Goal: Task Accomplishment & Management: Use online tool/utility

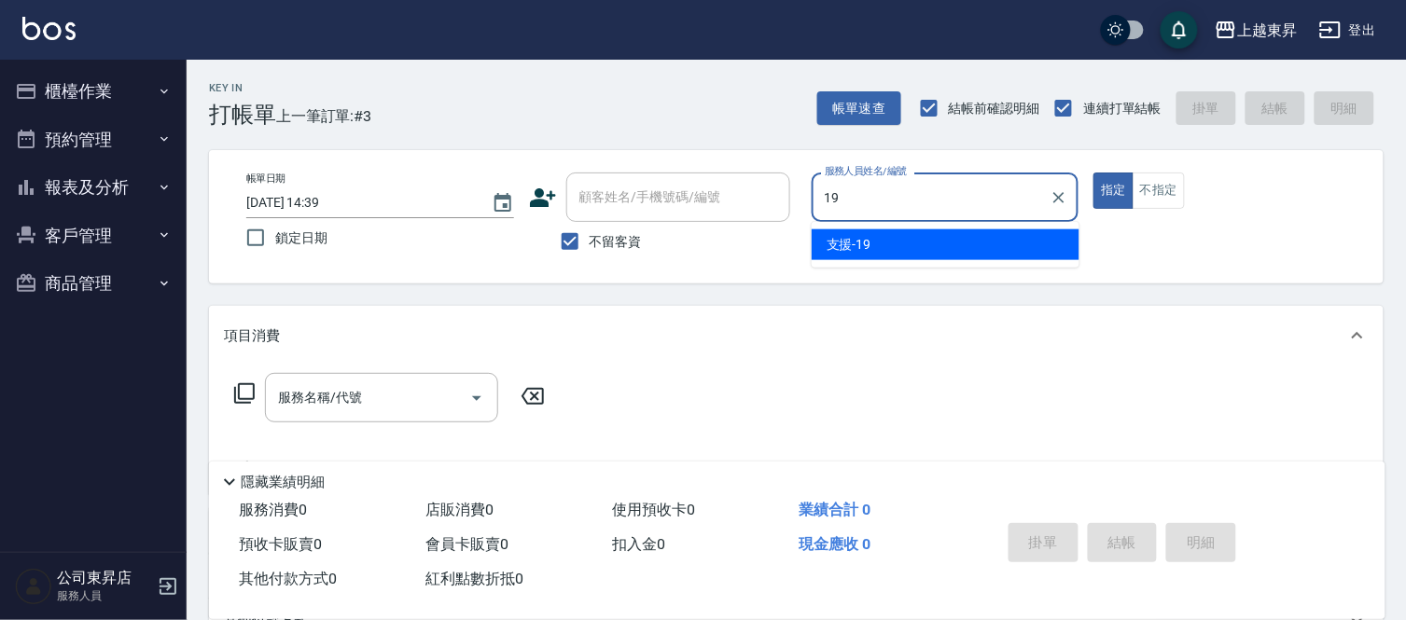
type input "支援-19"
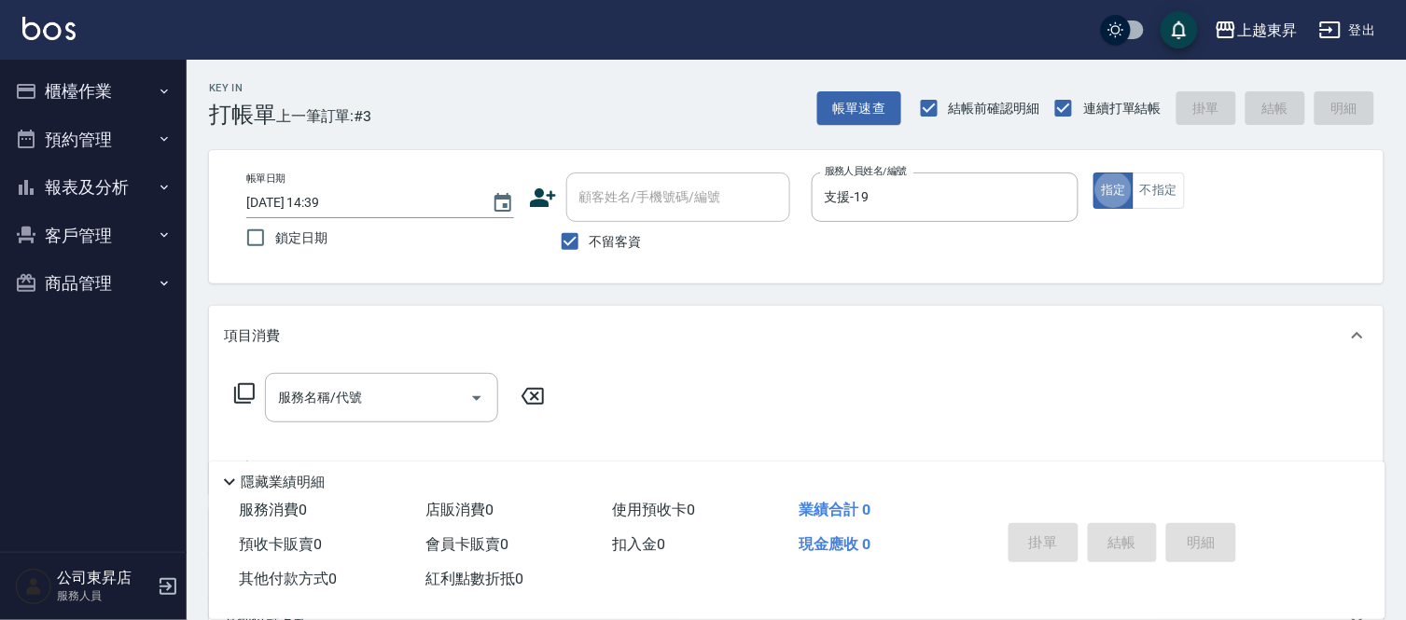
type button "true"
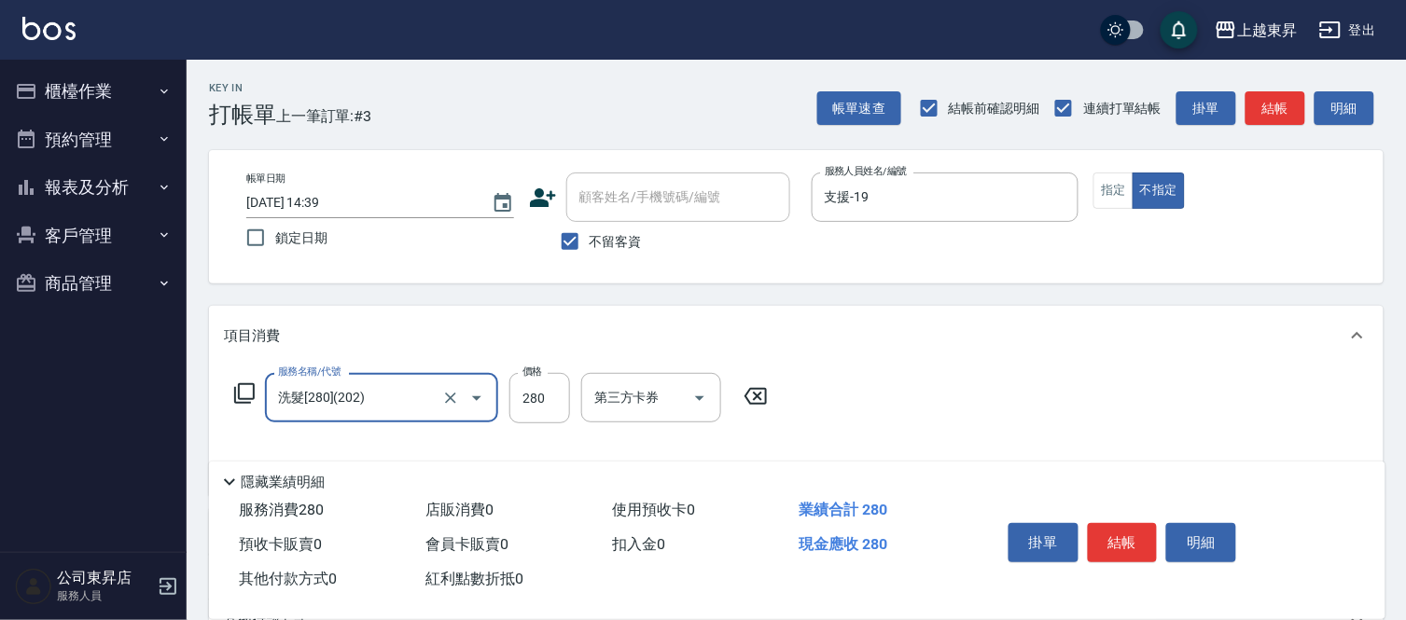
type input "洗髮[280](202)"
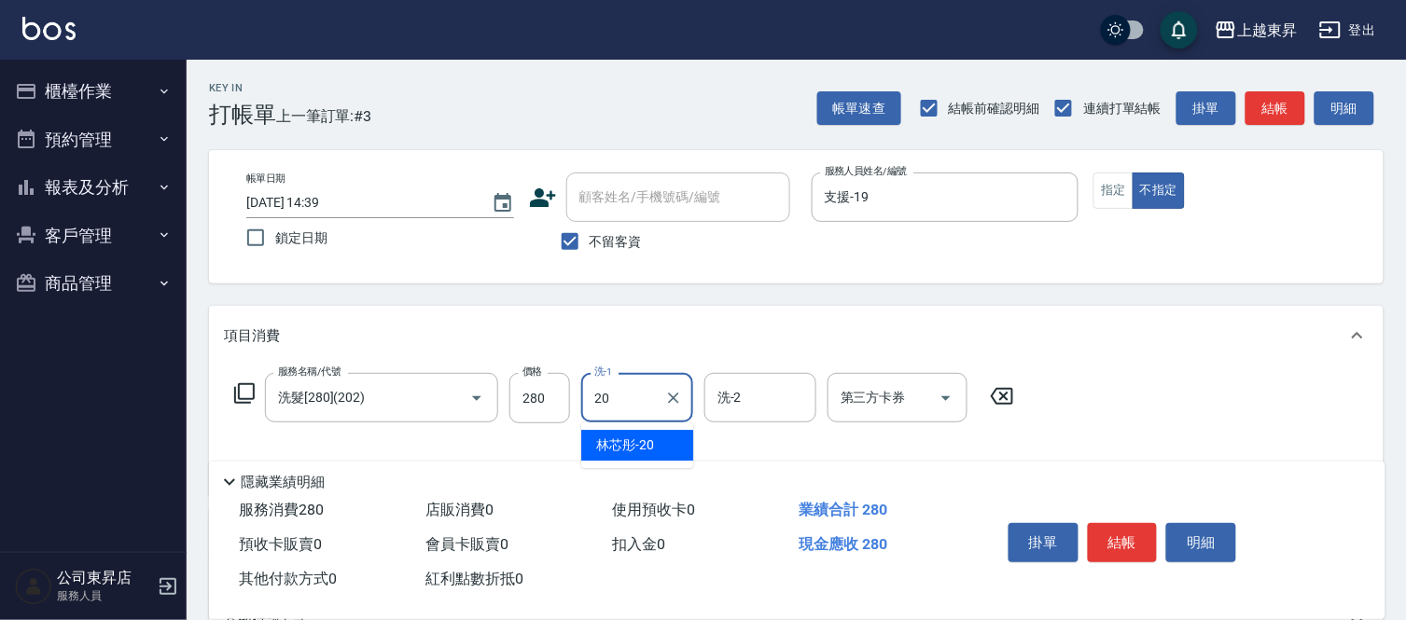
type input "林芯彤-20"
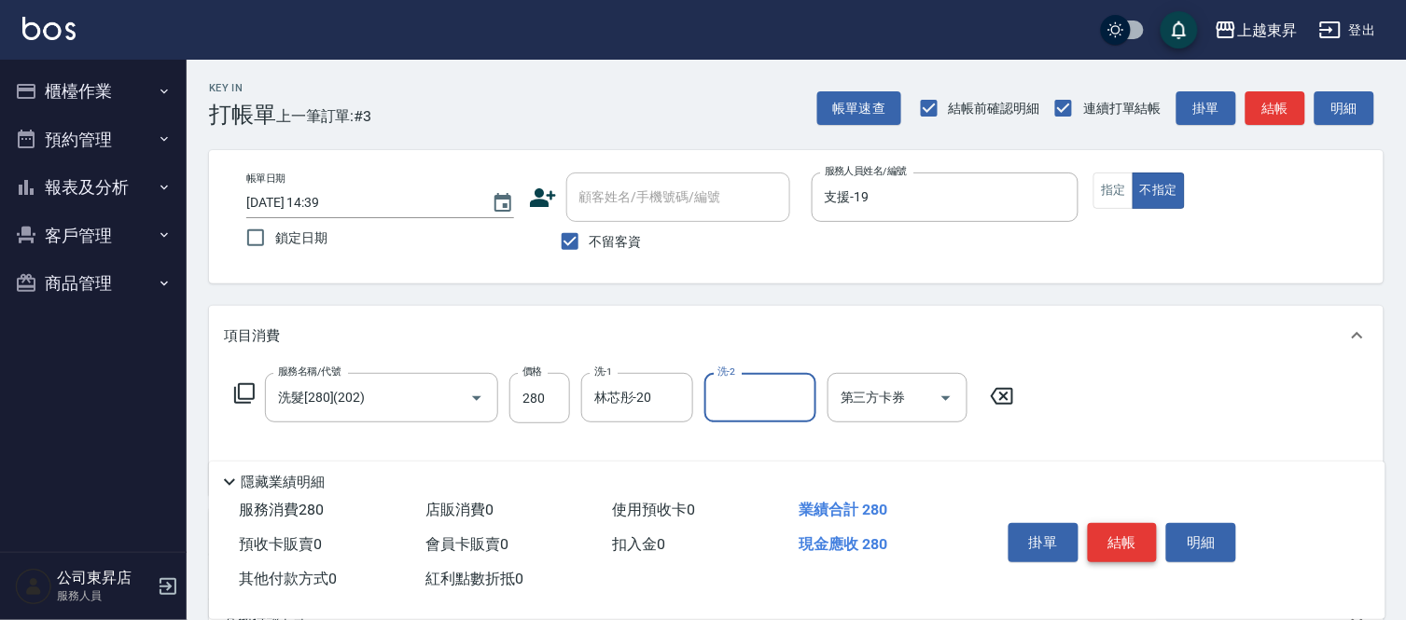
click at [1105, 524] on button "結帳" at bounding box center [1123, 542] width 70 height 39
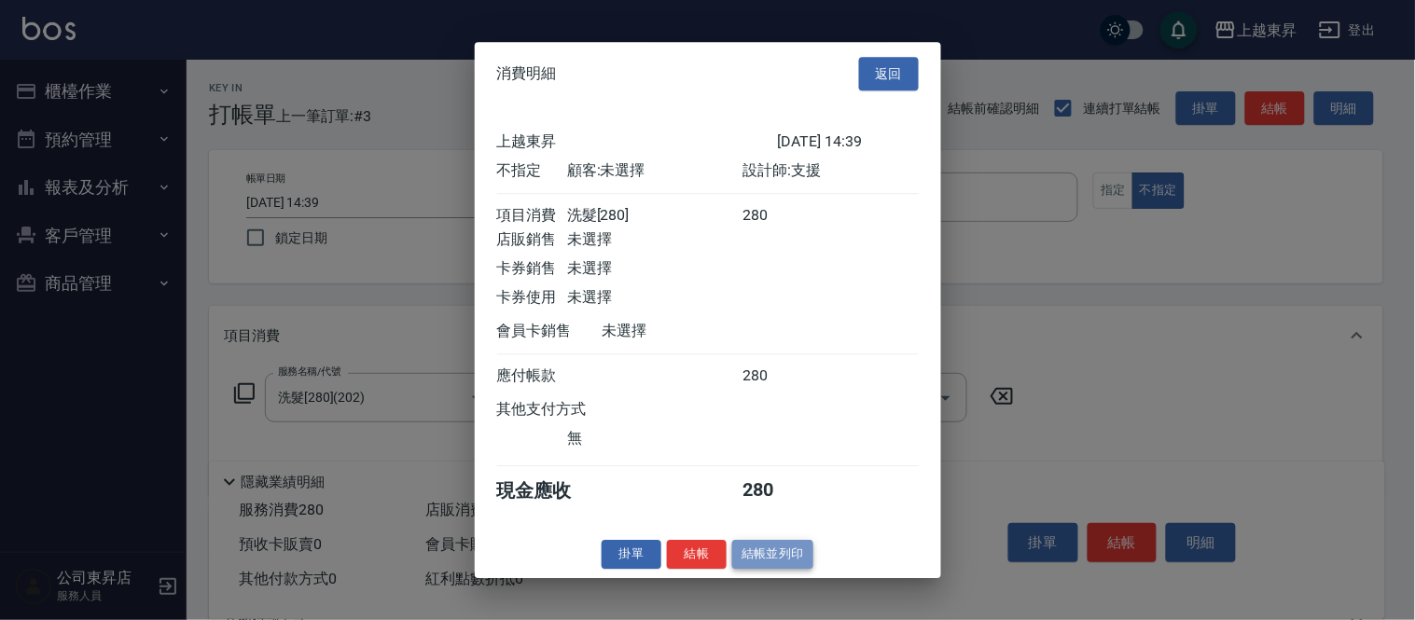
click at [781, 564] on button "結帳並列印" at bounding box center [772, 554] width 81 height 29
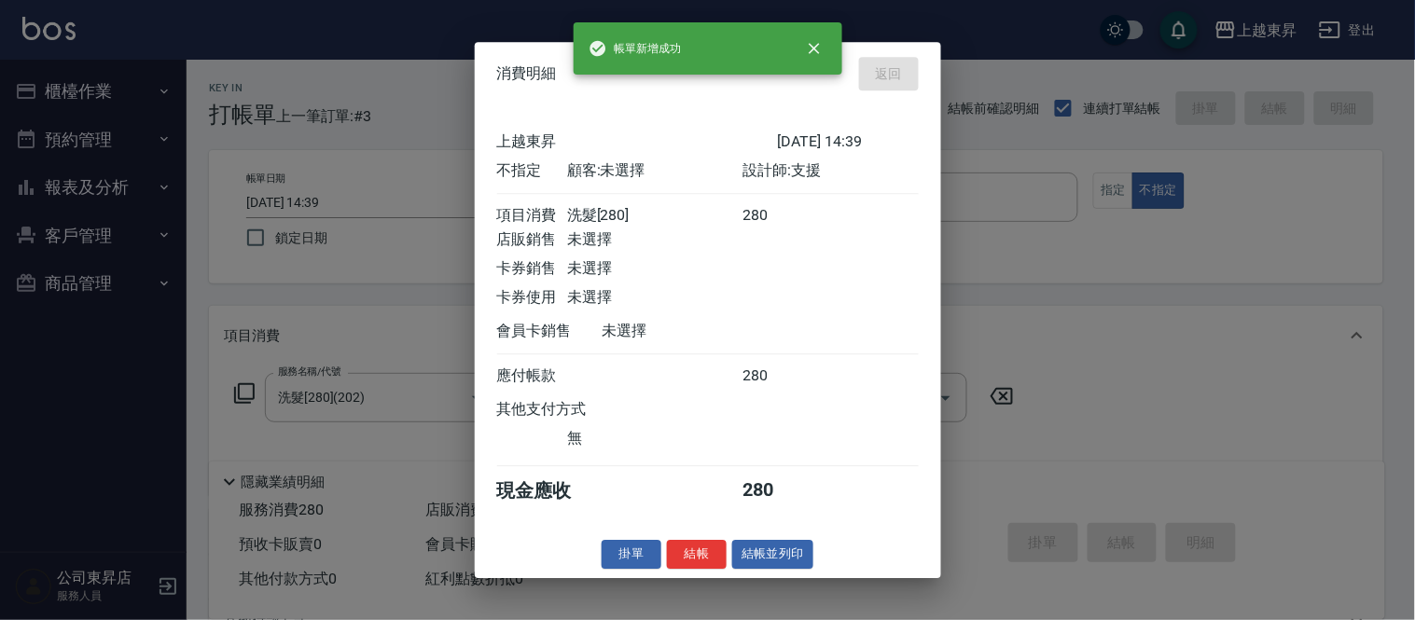
type input "[DATE] 15:16"
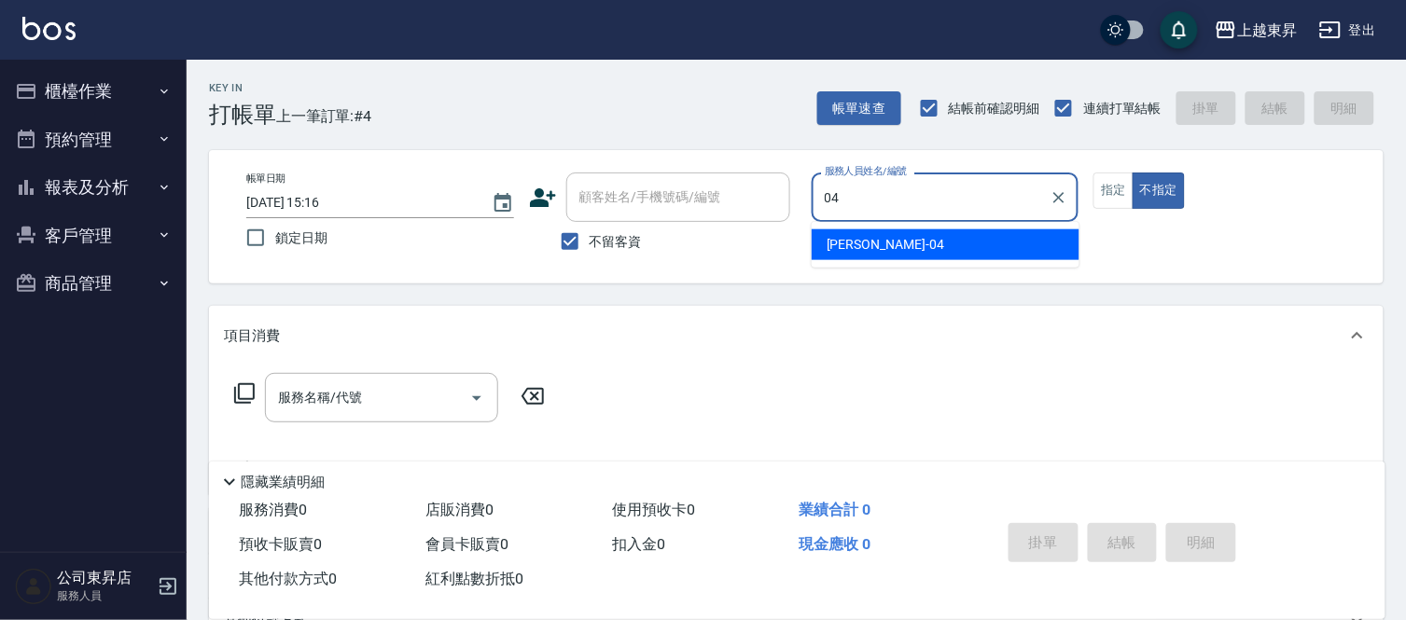
type input "[PERSON_NAME]04"
type button "false"
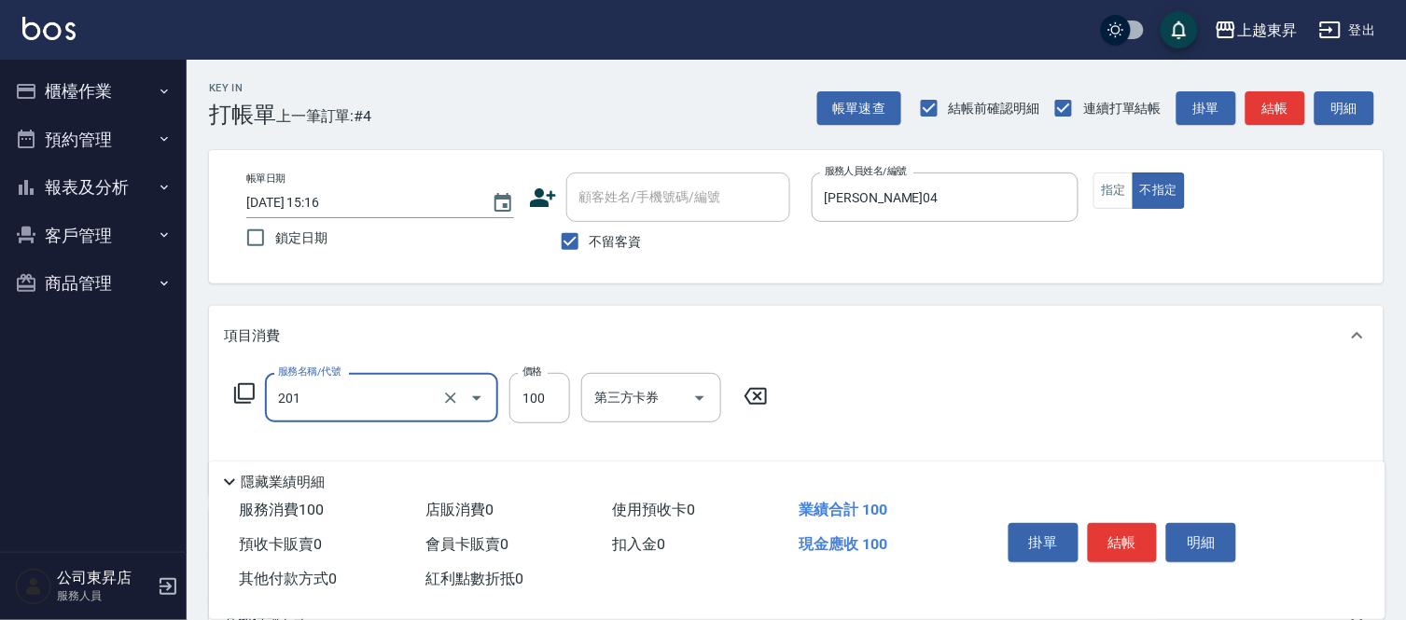
type input "洗髮[100](201)"
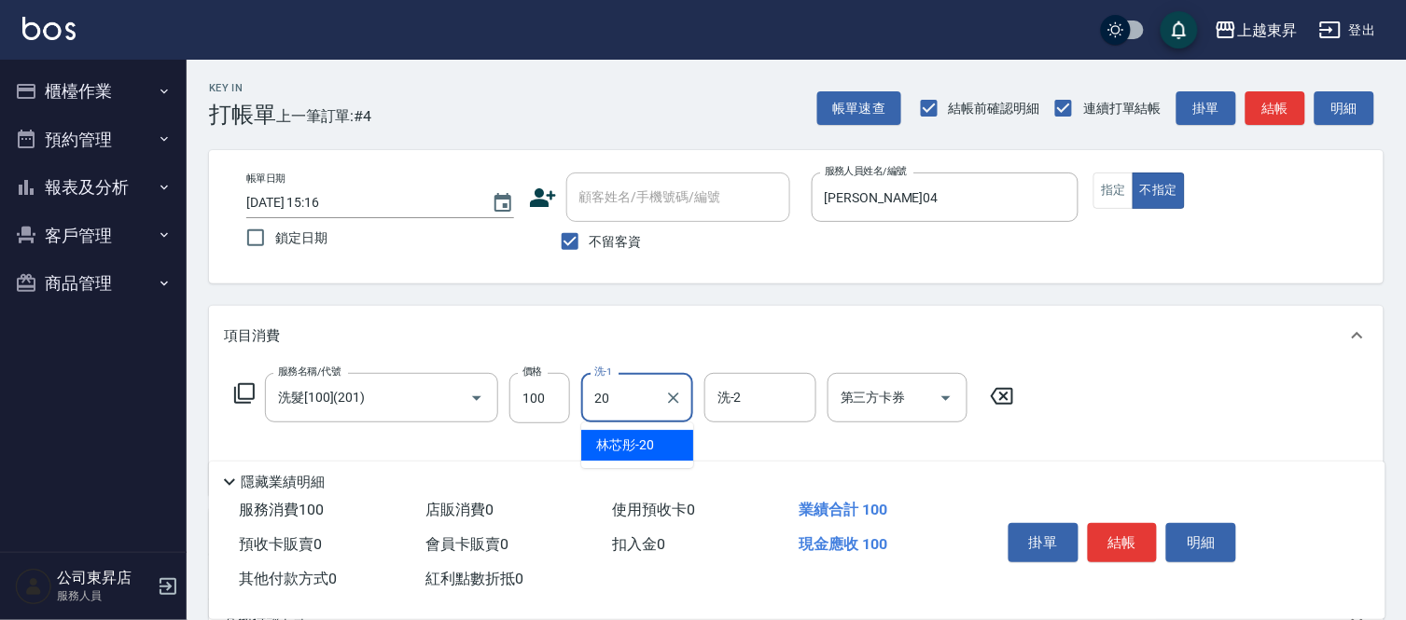
type input "林芯彤-20"
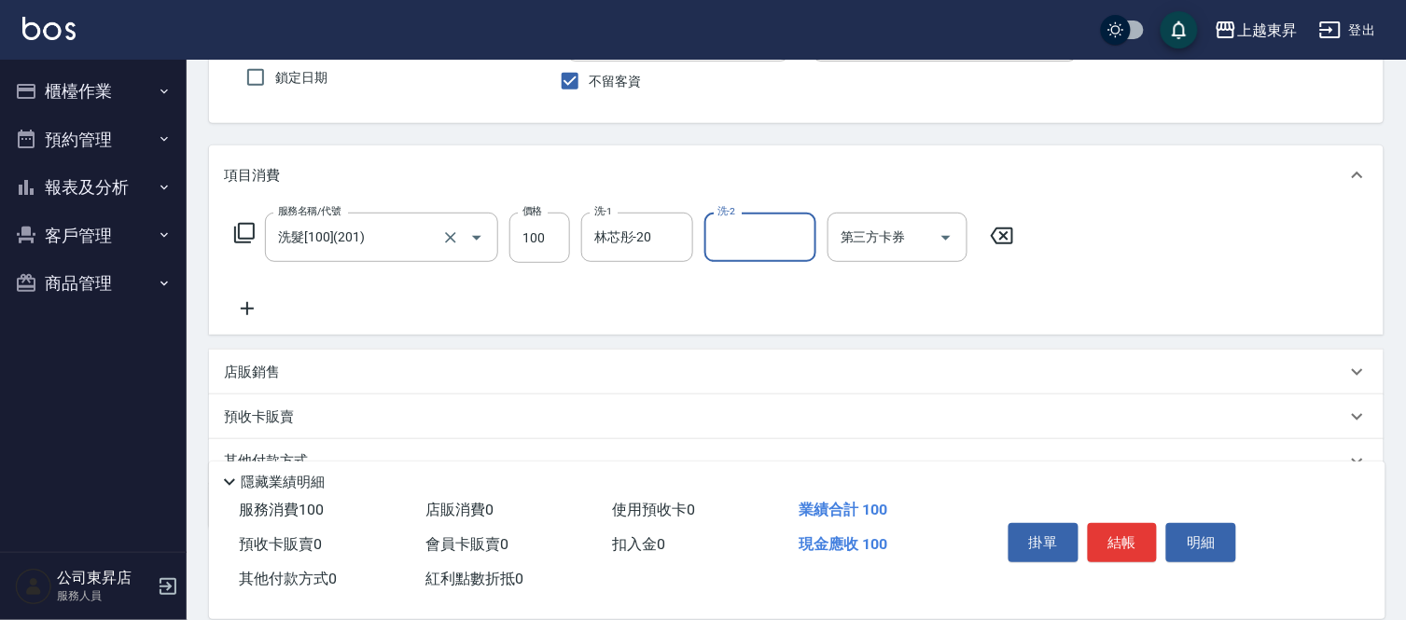
scroll to position [245, 0]
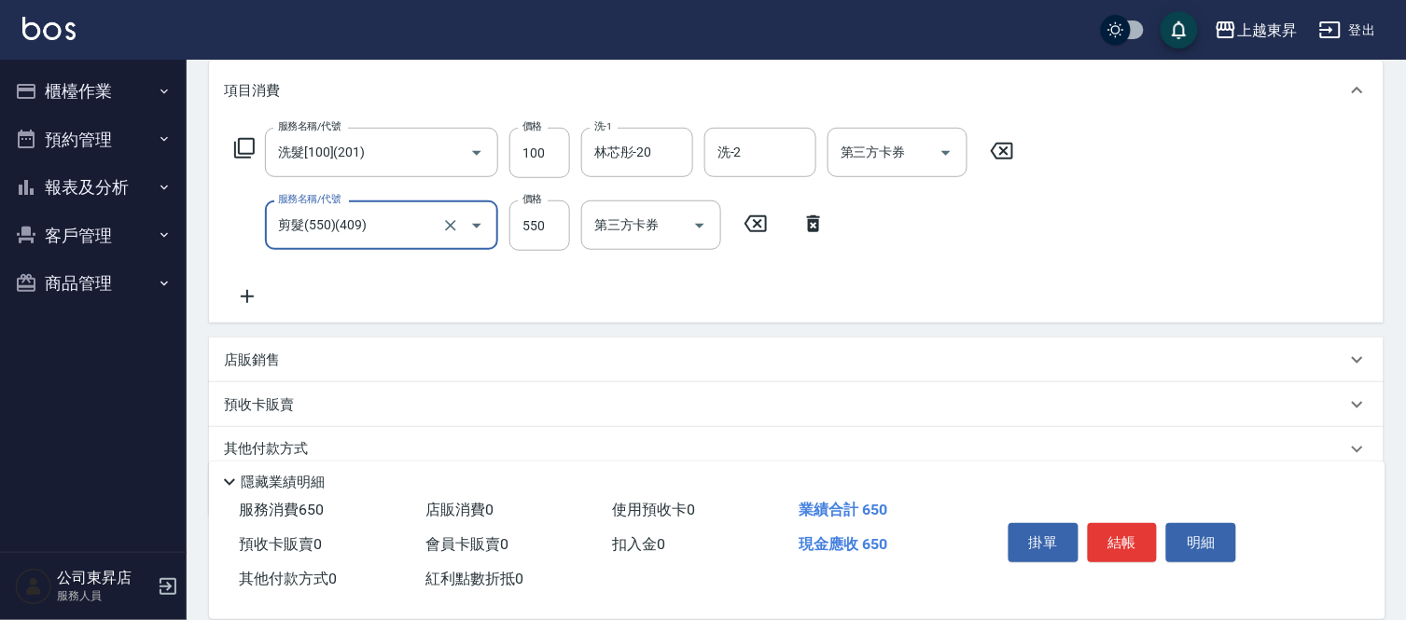
type input "剪髮(550)(409)"
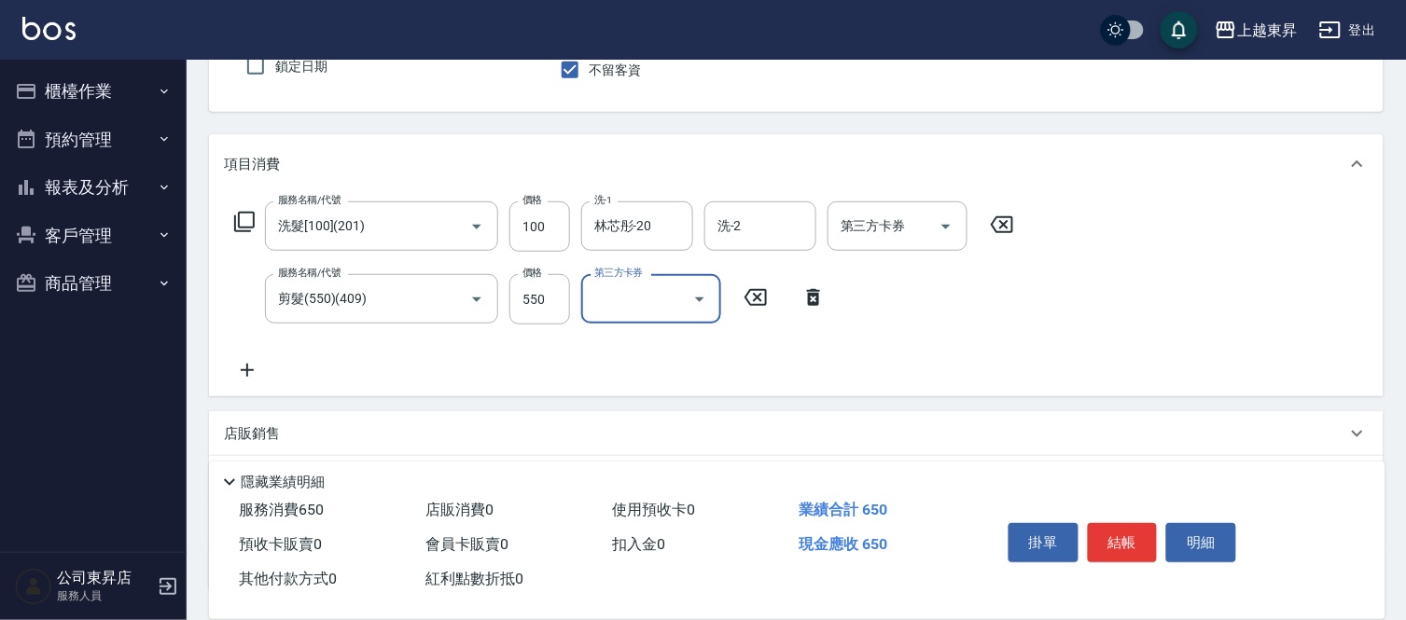
scroll to position [142, 0]
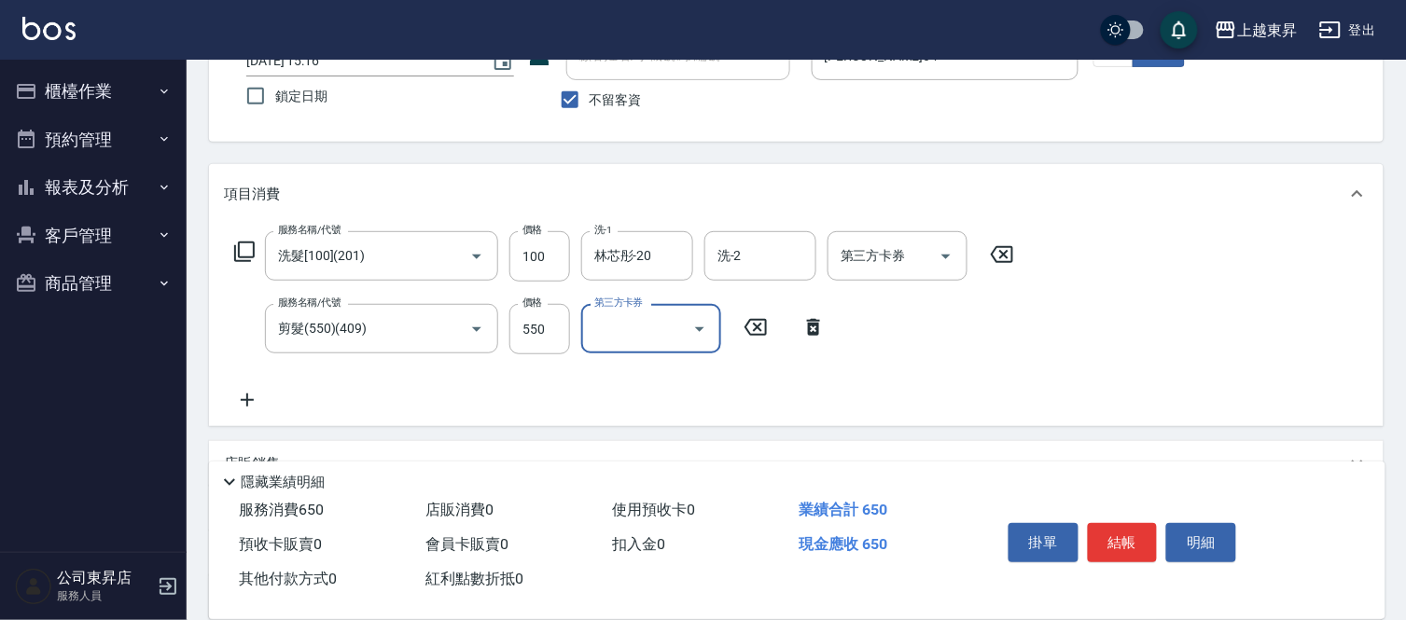
click at [252, 254] on icon at bounding box center [244, 252] width 22 height 22
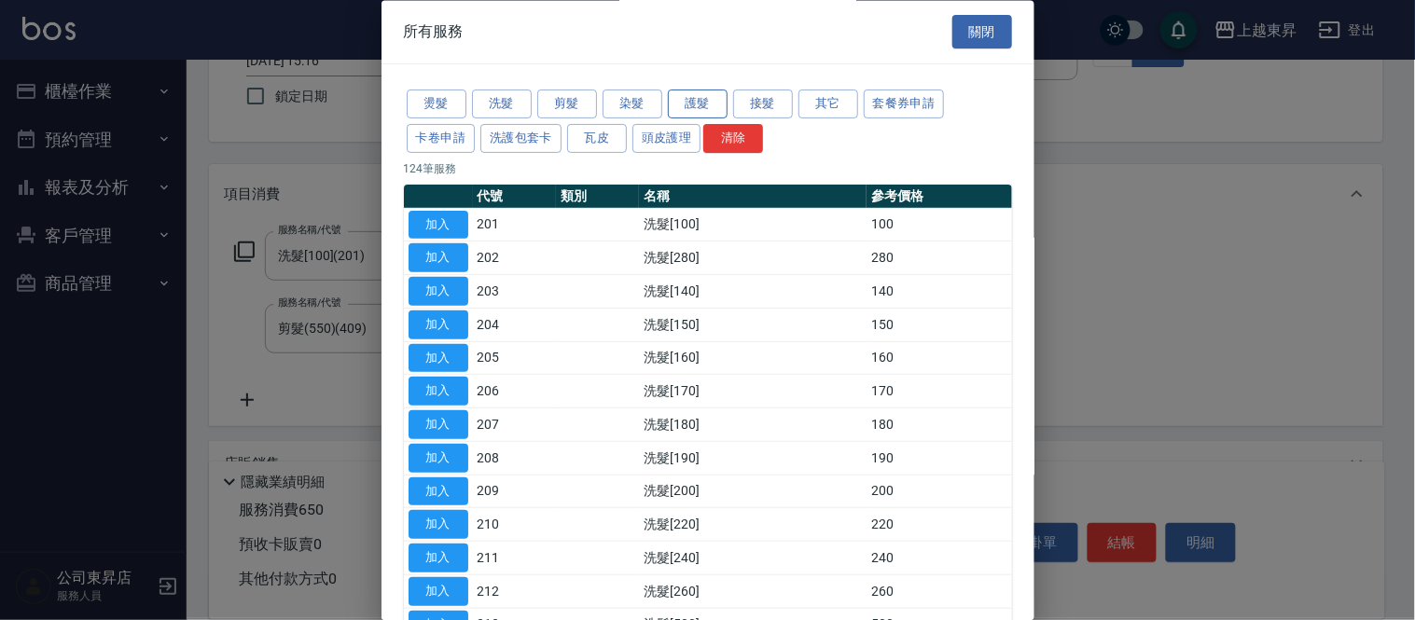
click at [688, 105] on button "護髮" at bounding box center [698, 105] width 60 height 29
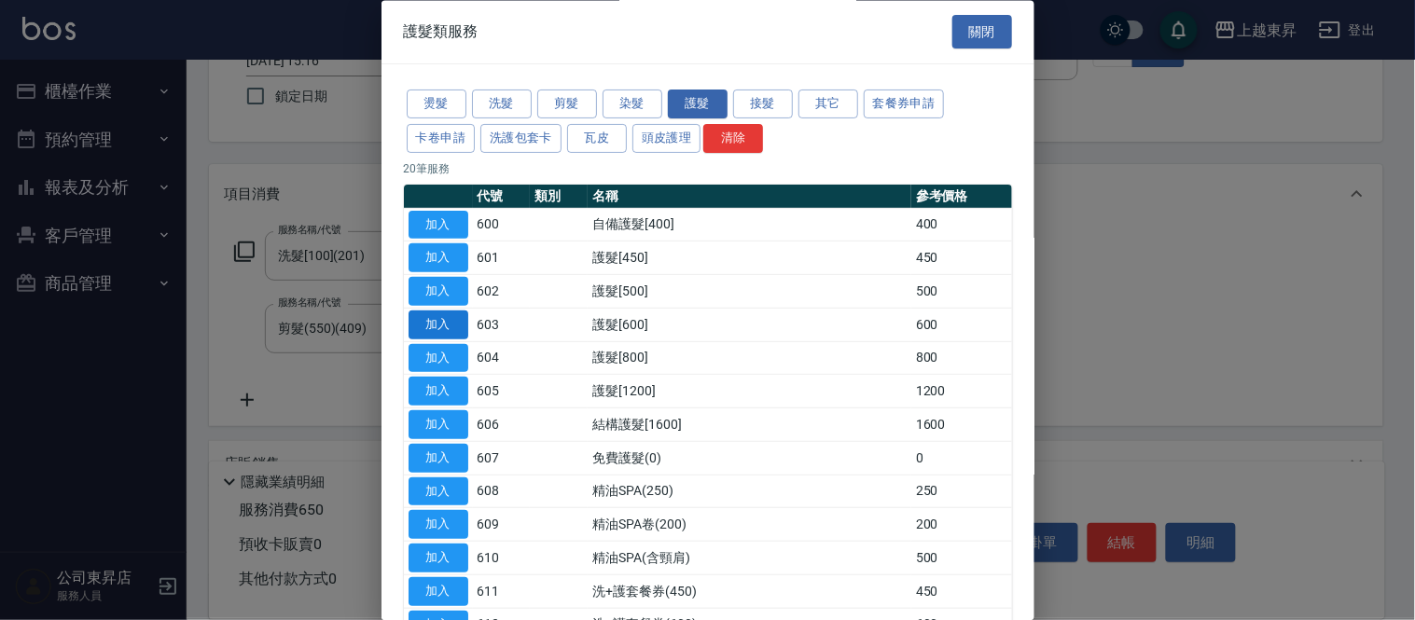
click at [421, 328] on button "加入" at bounding box center [439, 325] width 60 height 29
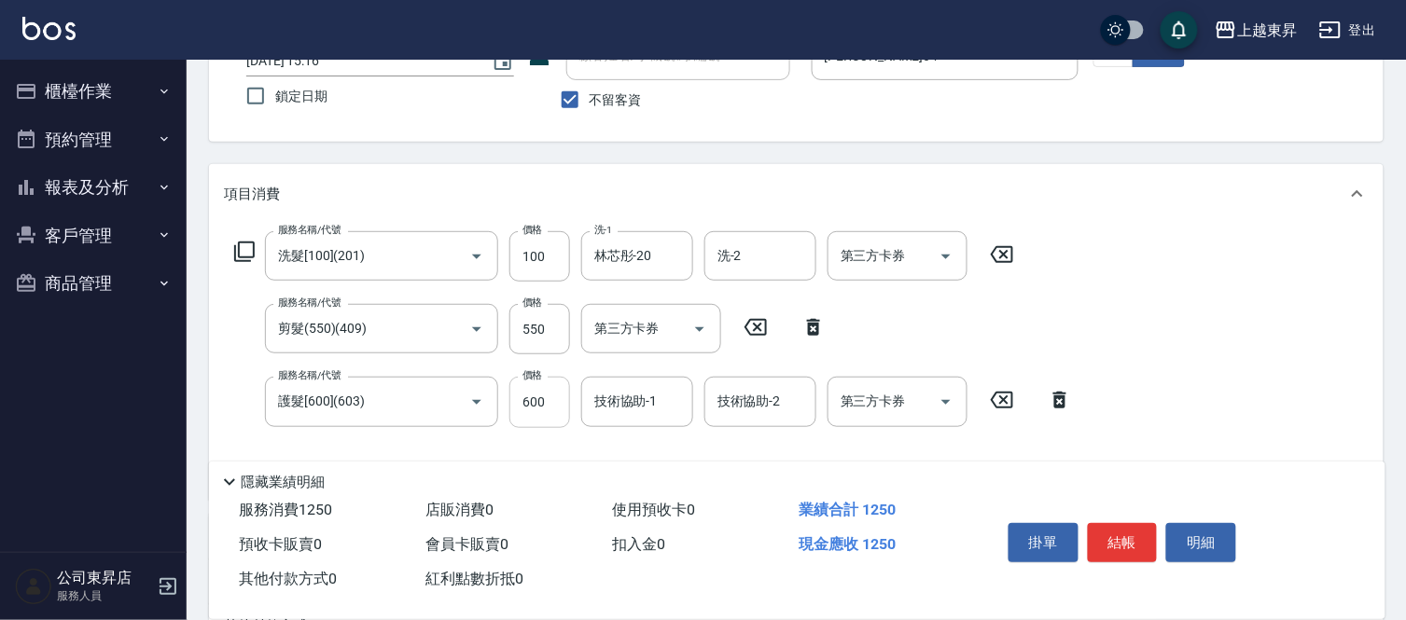
click at [537, 402] on input "600" at bounding box center [539, 402] width 61 height 50
type input "630"
click at [592, 404] on input "技術協助-1" at bounding box center [637, 401] width 95 height 33
type input "1"
type input "林芯彤-20"
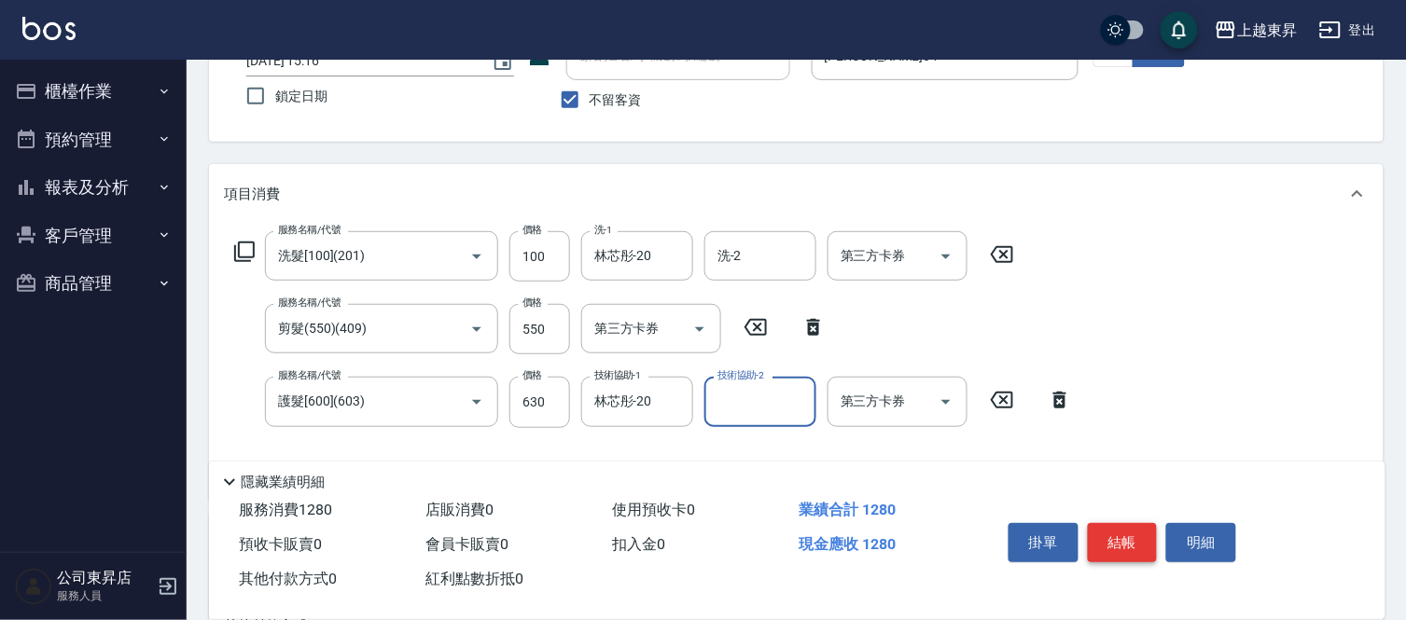
click at [1097, 537] on button "結帳" at bounding box center [1123, 542] width 70 height 39
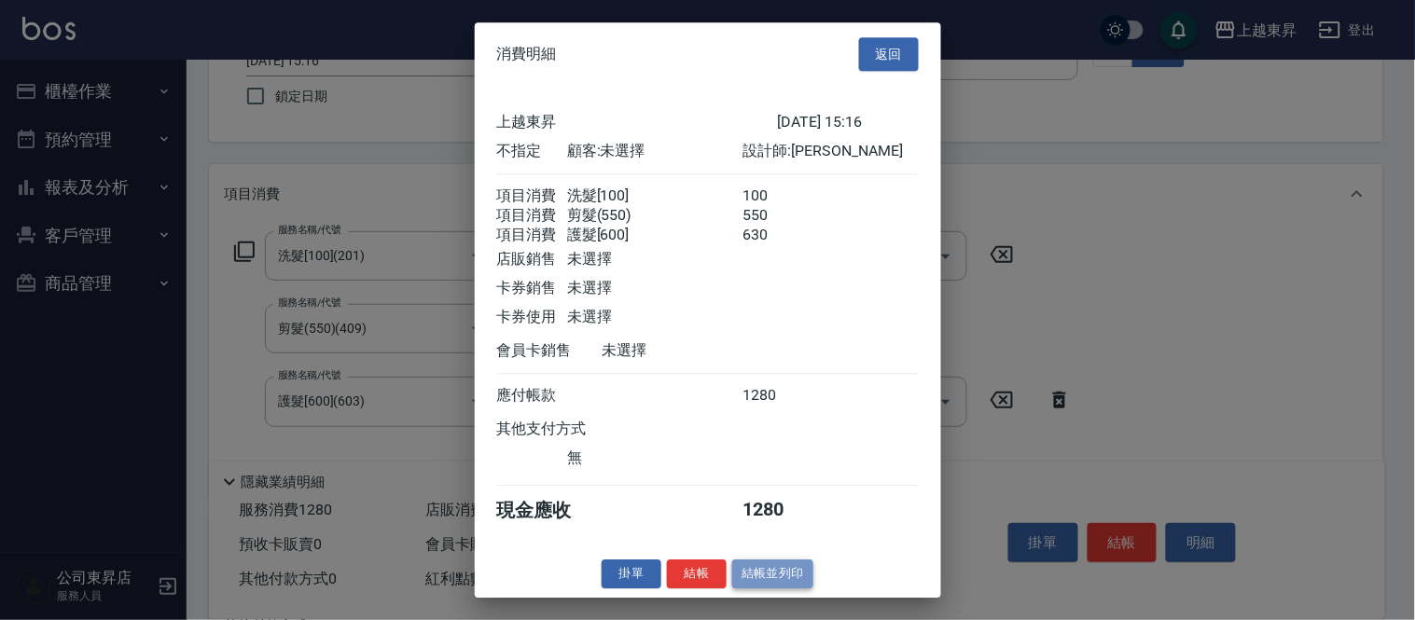
click at [790, 589] on button "結帳並列印" at bounding box center [772, 574] width 81 height 29
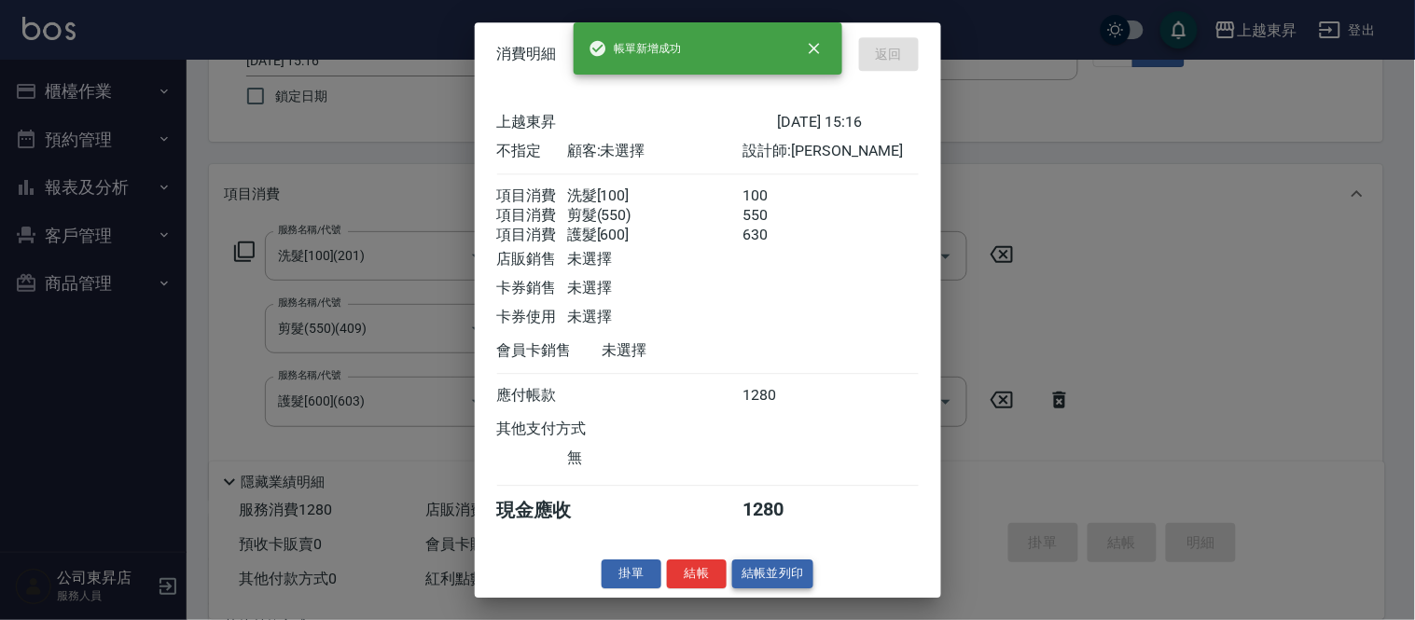
type input "[DATE] 15:17"
